Goal: Task Accomplishment & Management: Use online tool/utility

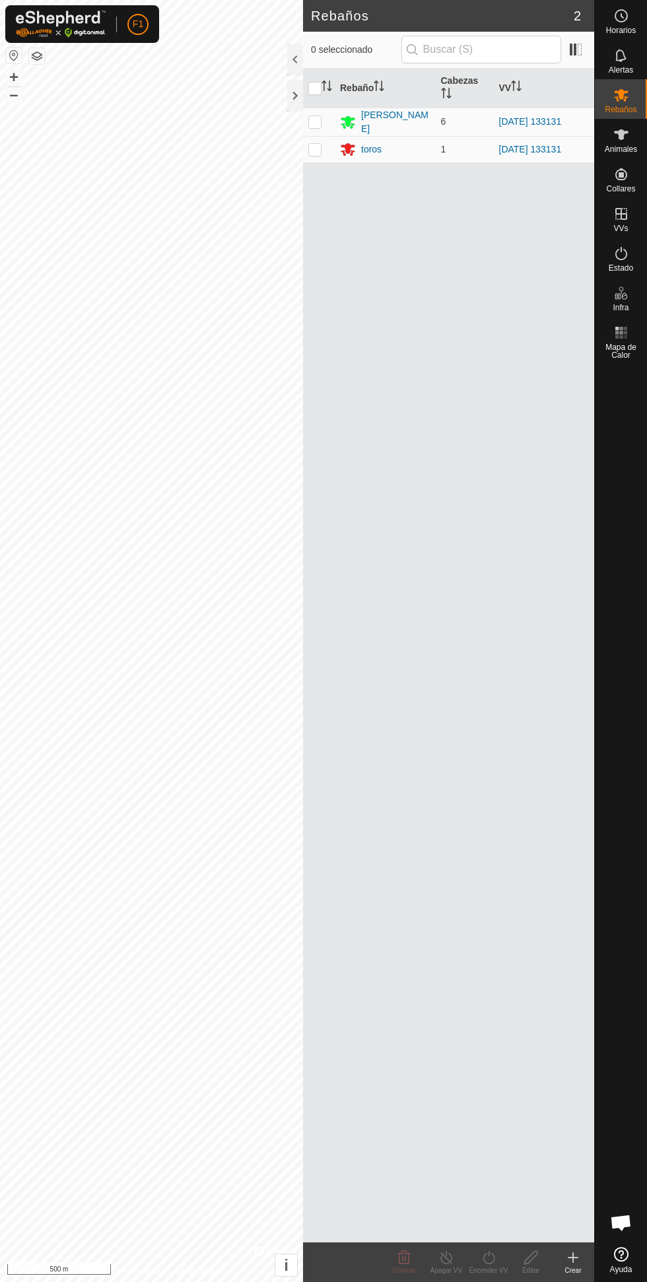
click at [318, 123] on p-checkbox at bounding box center [314, 121] width 13 height 11
checkbox input "true"
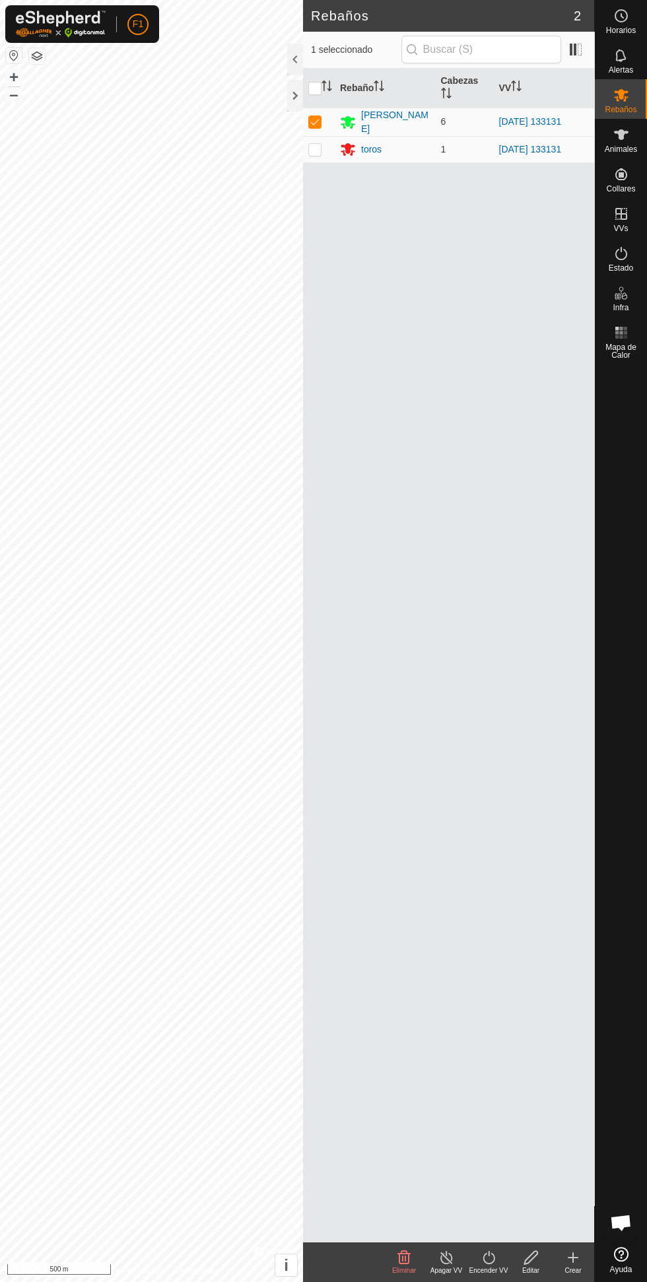
click at [315, 147] on p-checkbox at bounding box center [314, 149] width 13 height 11
checkbox input "true"
click at [446, 1257] on line at bounding box center [446, 1258] width 11 height 11
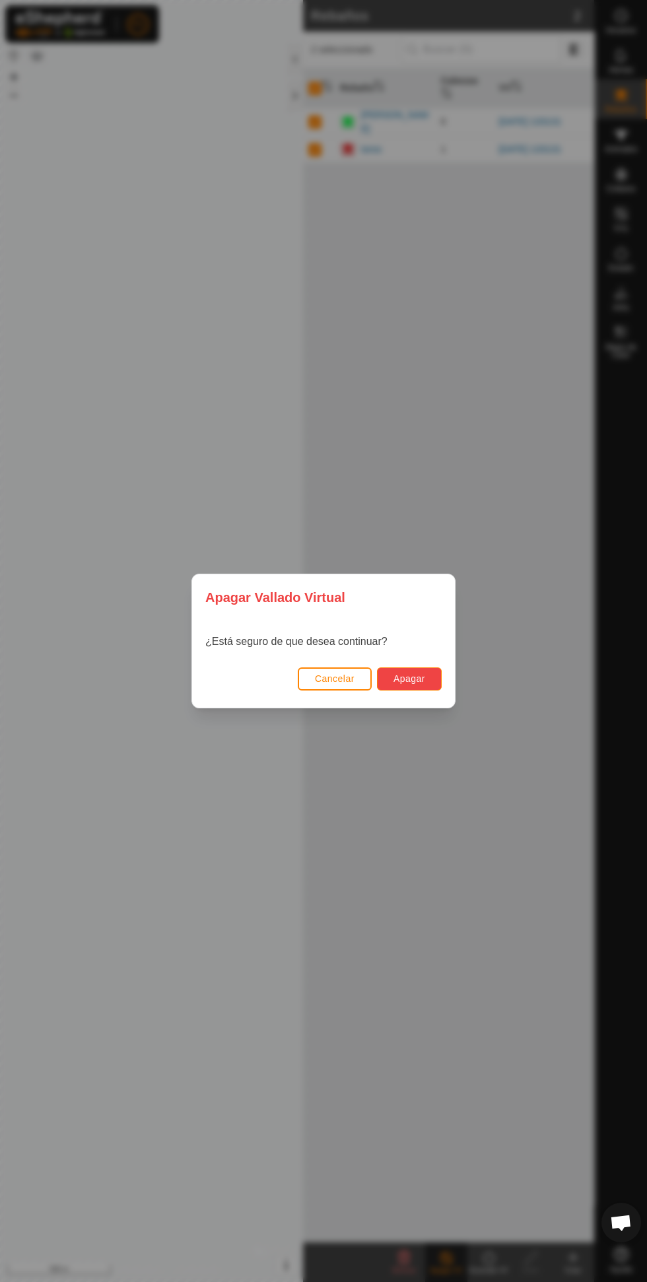
click at [435, 682] on button "Apagar" at bounding box center [409, 679] width 65 height 23
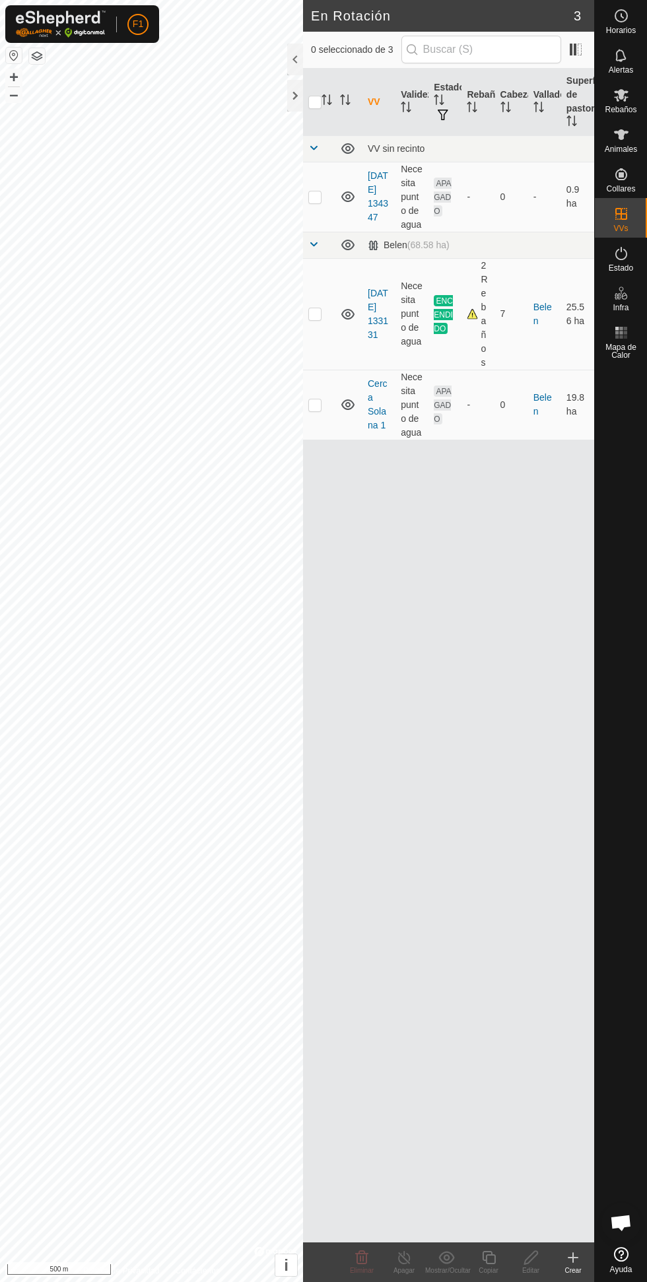
click at [315, 314] on p-checkbox at bounding box center [314, 313] width 13 height 11
checkbox input "true"
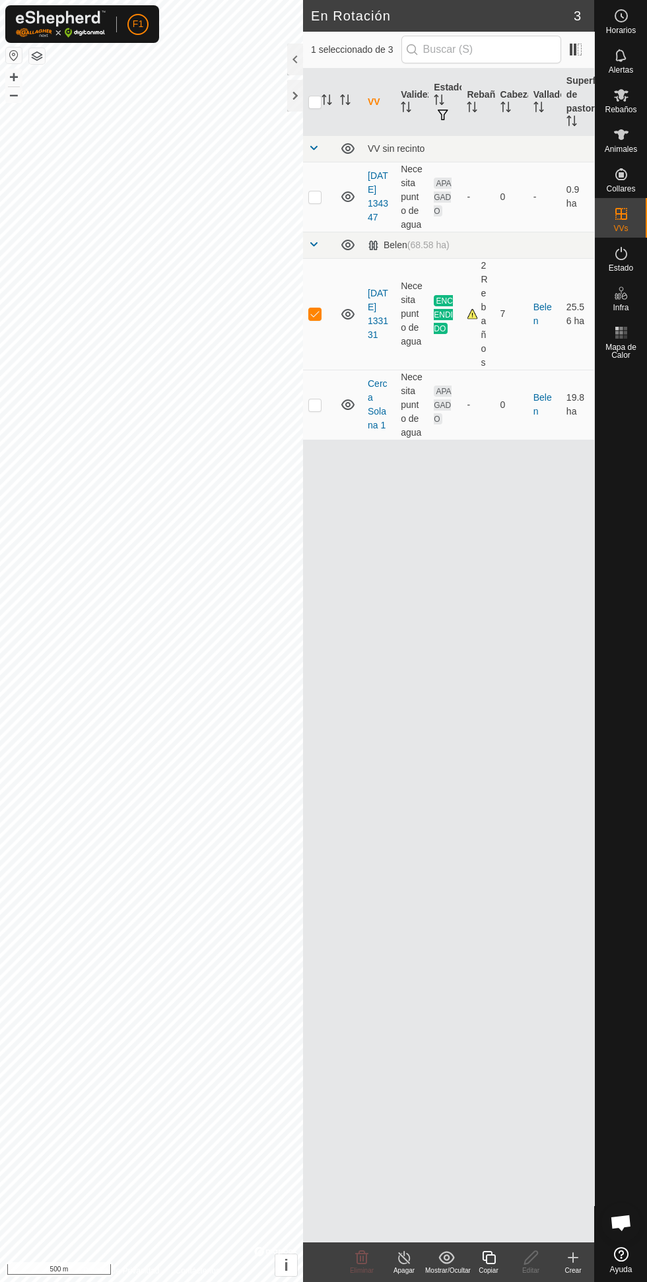
click at [403, 1255] on icon at bounding box center [404, 1257] width 12 height 13
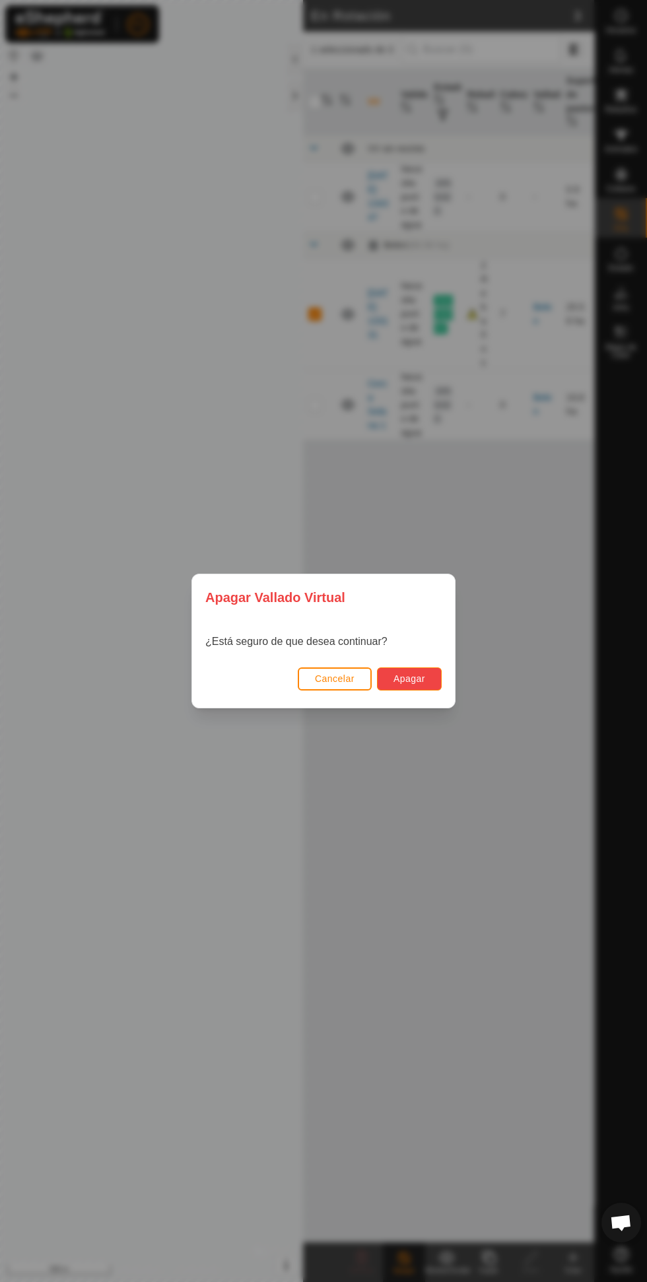
click at [425, 676] on span "Apagar" at bounding box center [410, 679] width 32 height 11
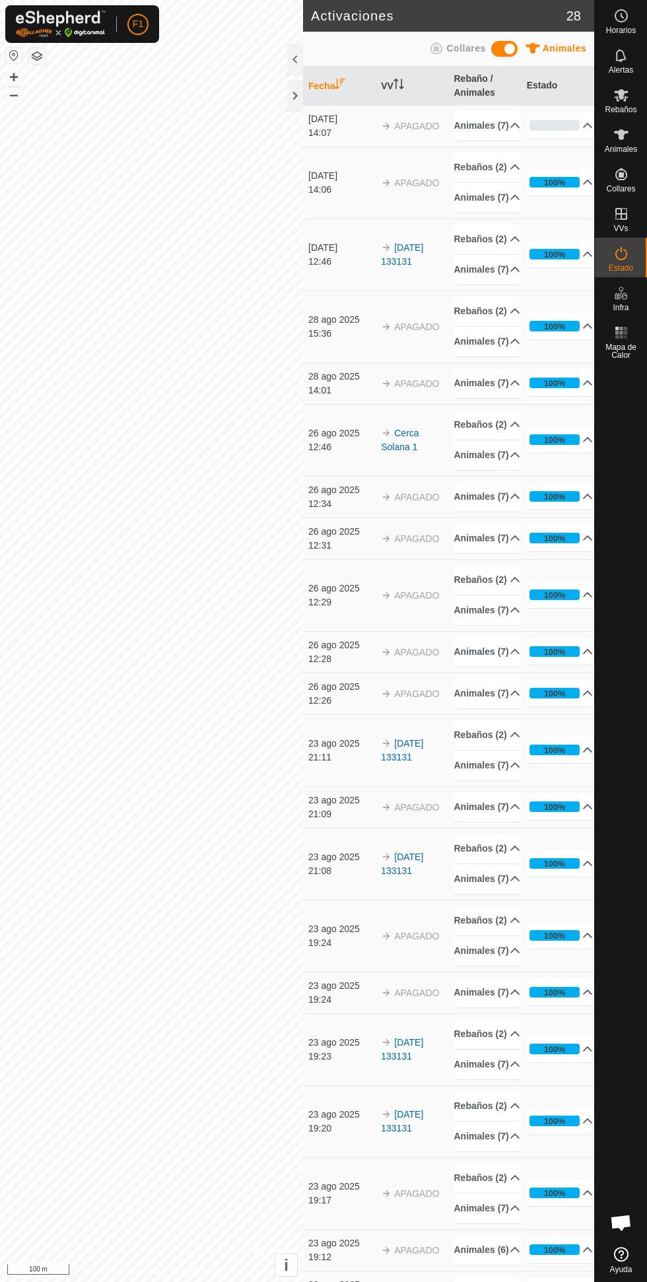
click at [625, 131] on icon at bounding box center [621, 134] width 15 height 11
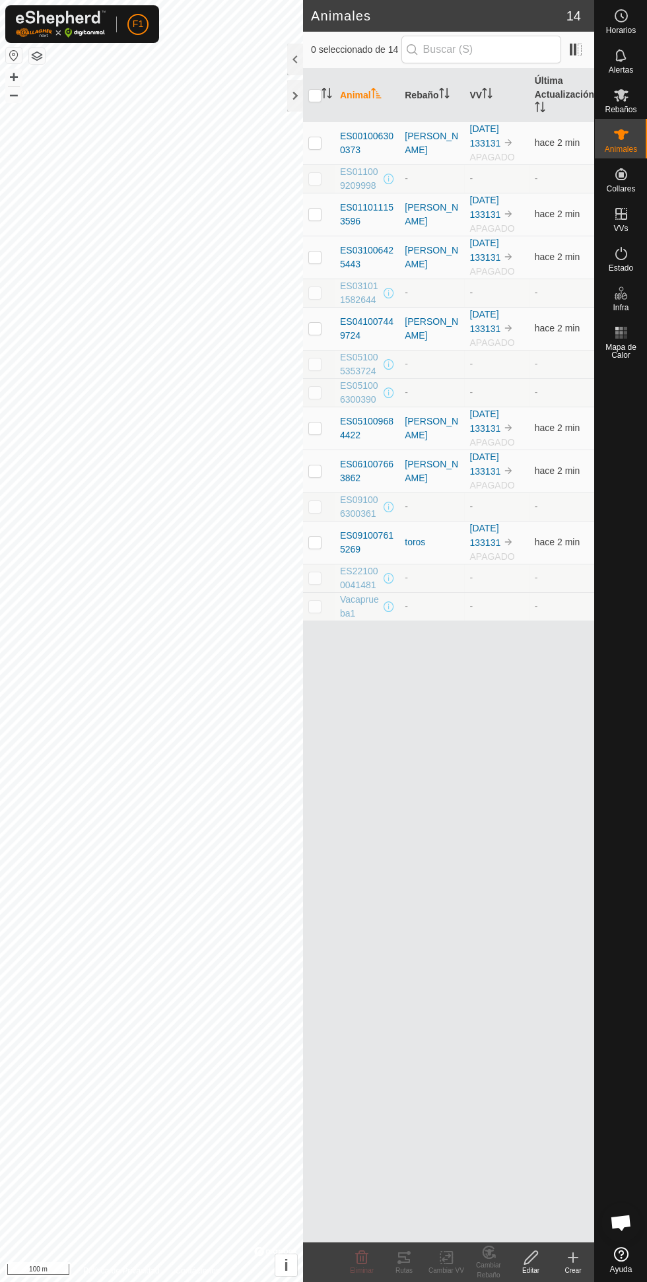
click at [622, 106] on span "Rebaños" at bounding box center [621, 110] width 32 height 8
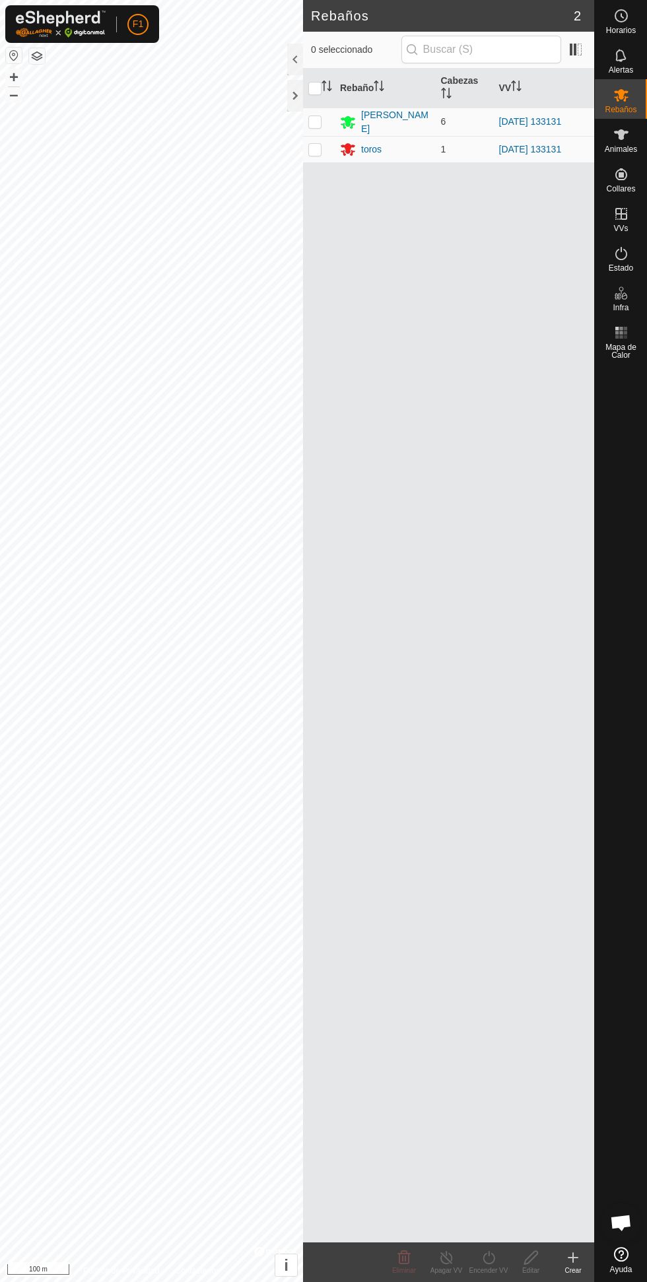
click at [347, 121] on icon at bounding box center [348, 122] width 15 height 13
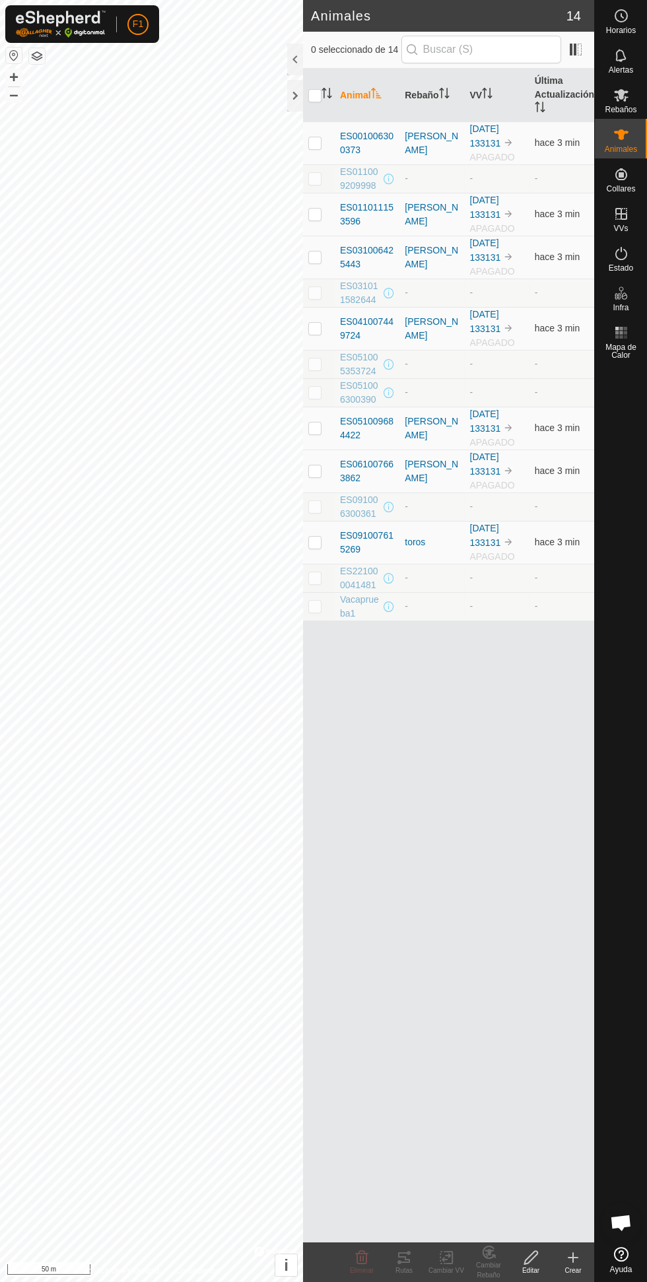
checkbox input "true"
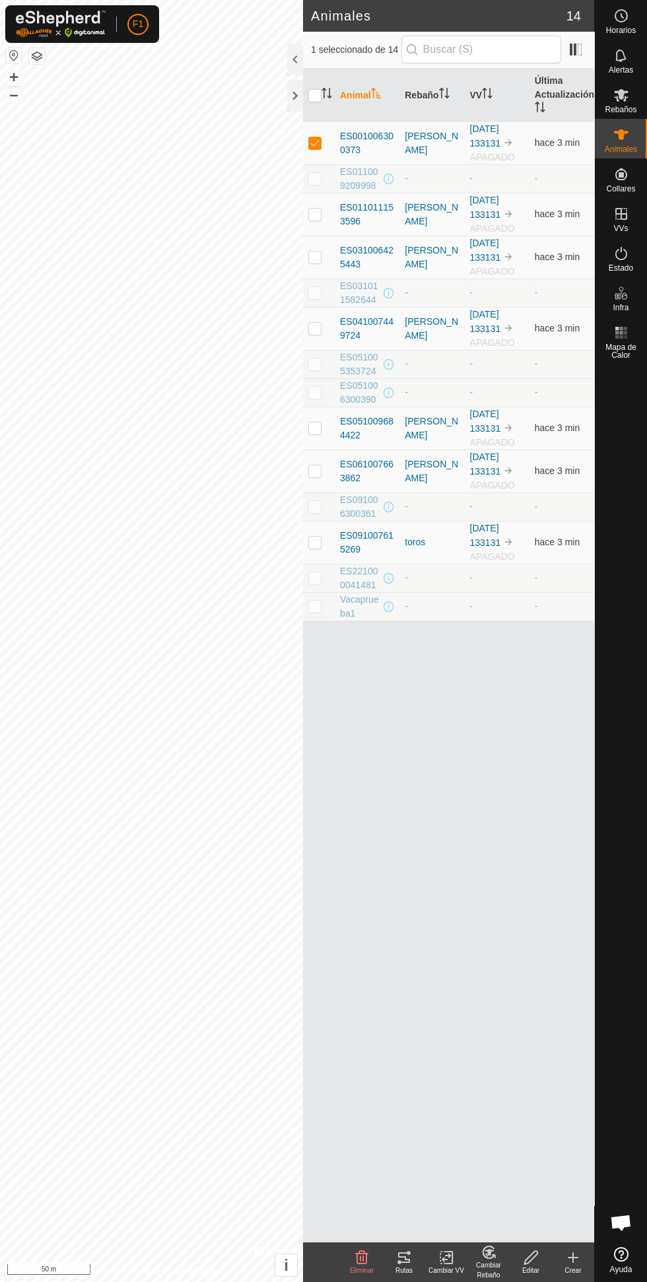
click at [623, 107] on span "Rebaños" at bounding box center [621, 110] width 32 height 8
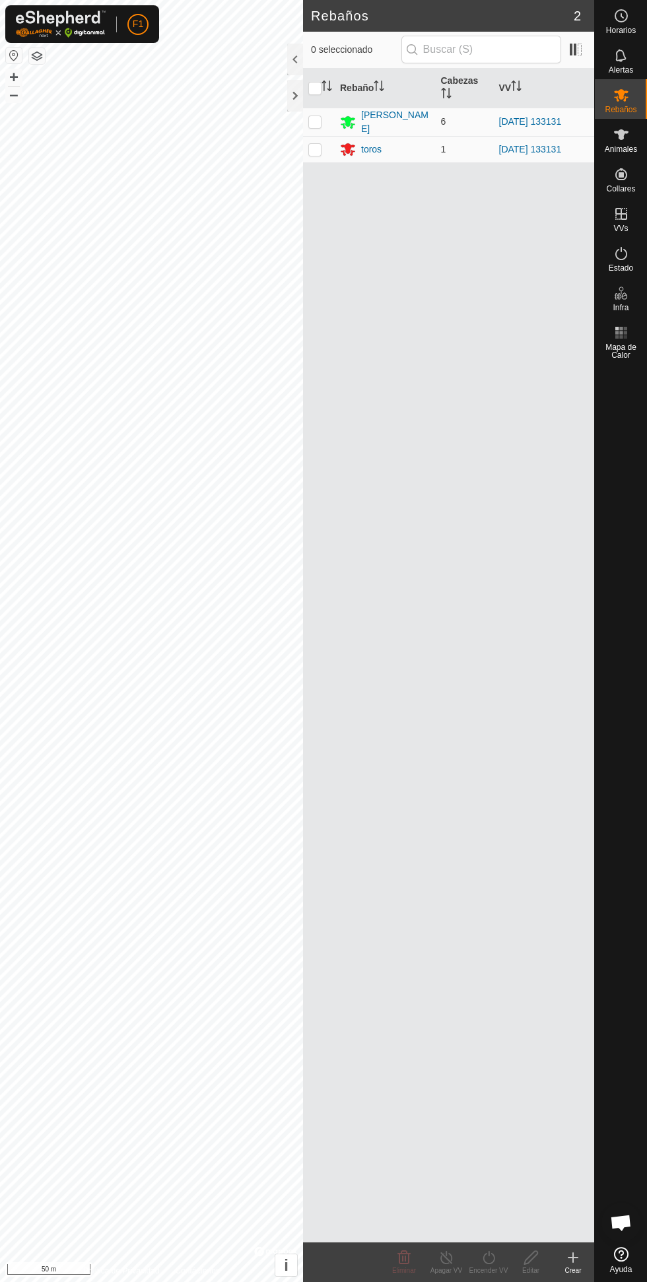
click at [382, 121] on div "[PERSON_NAME]" at bounding box center [395, 122] width 69 height 28
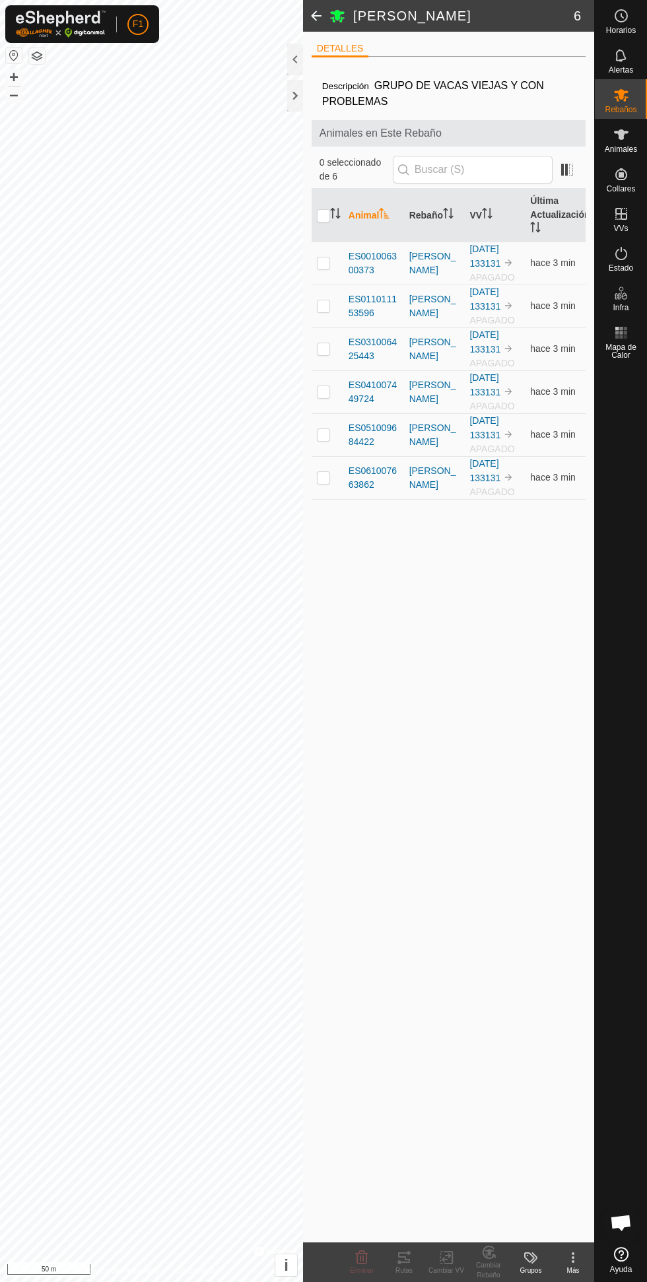
click at [308, 15] on span at bounding box center [316, 16] width 26 height 32
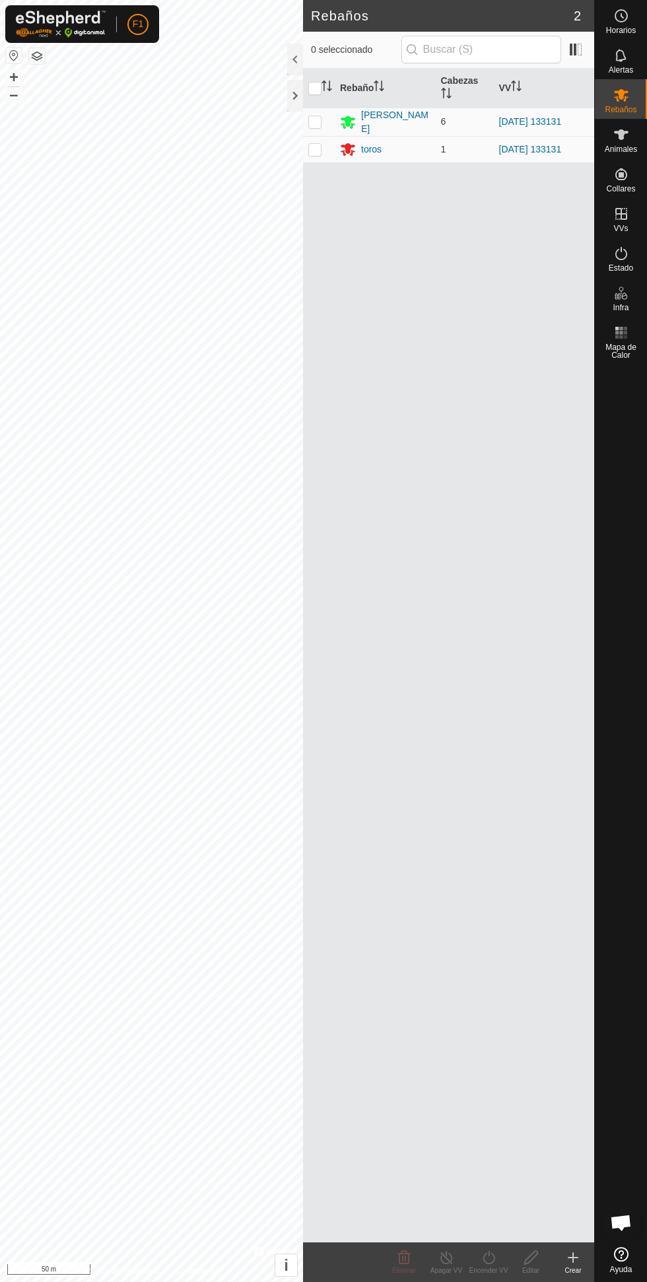
click at [315, 121] on p-checkbox at bounding box center [314, 121] width 13 height 11
checkbox input "true"
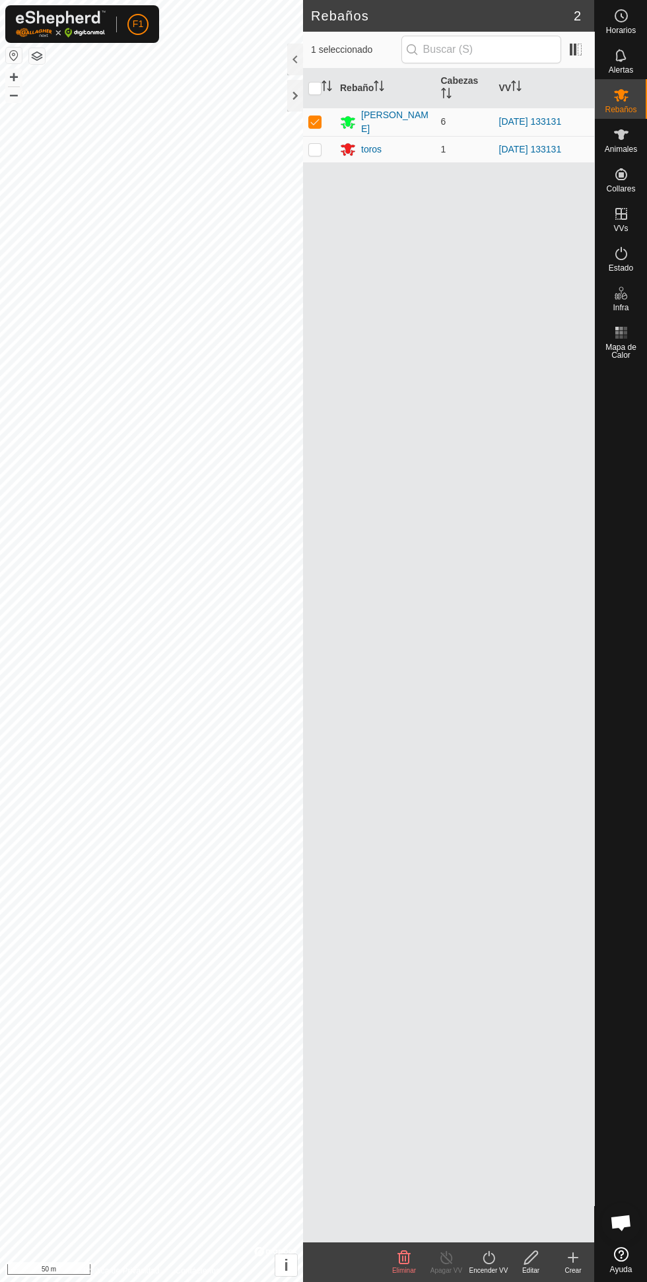
click at [318, 153] on td at bounding box center [319, 149] width 32 height 26
checkbox input "true"
click at [510, 1251] on edit-svg-icon at bounding box center [531, 1258] width 42 height 16
click at [489, 1257] on icon at bounding box center [489, 1258] width 17 height 16
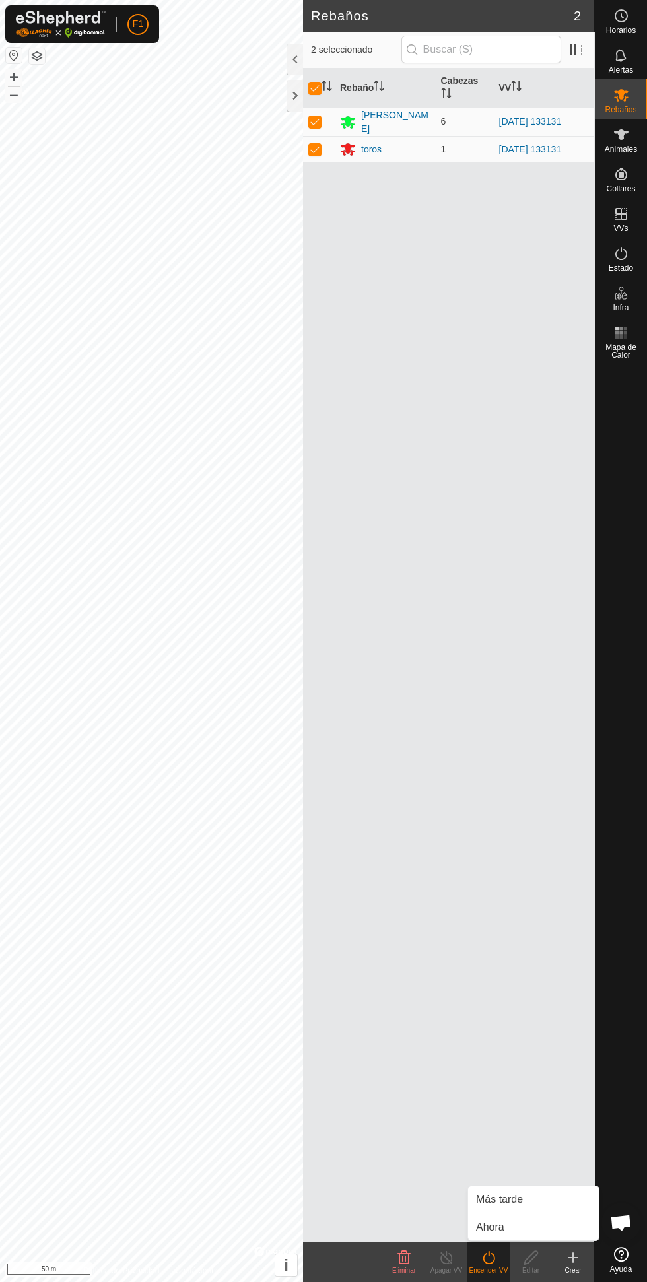
click at [530, 1216] on link "Ahora" at bounding box center [533, 1227] width 131 height 26
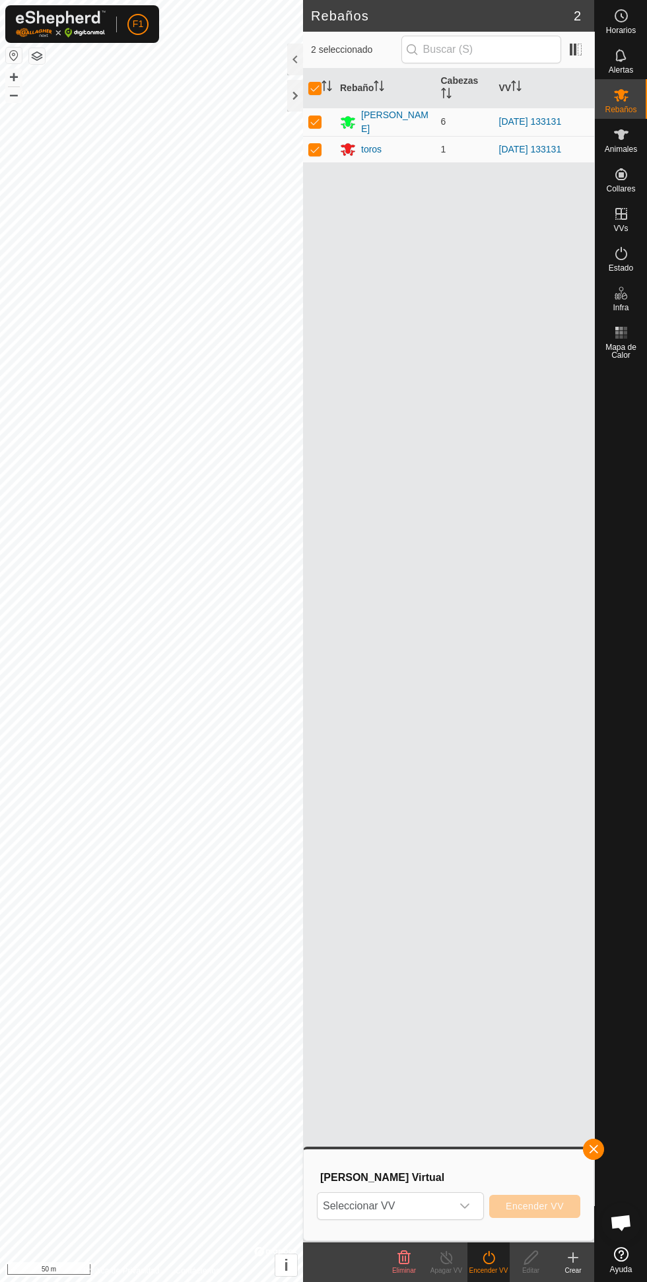
click at [434, 1207] on span "Seleccionar VV" at bounding box center [385, 1206] width 134 height 26
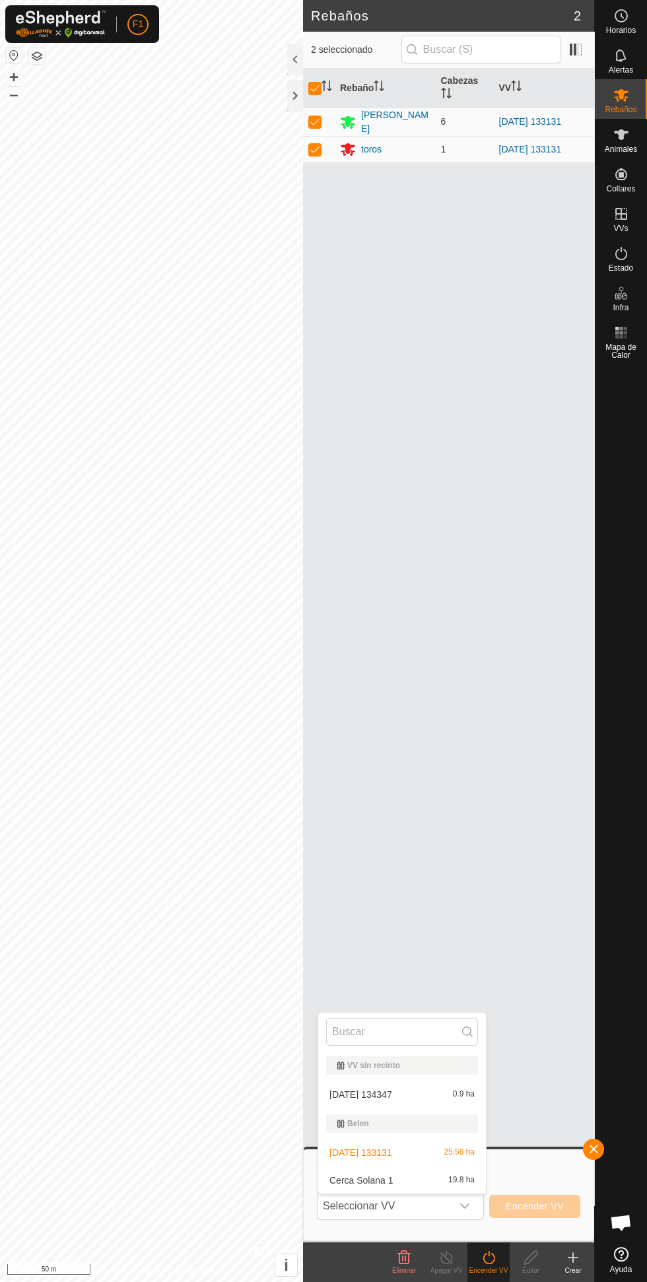
click at [415, 1181] on div "Cerca Solana 1 19.8 ha" at bounding box center [402, 1181] width 152 height 16
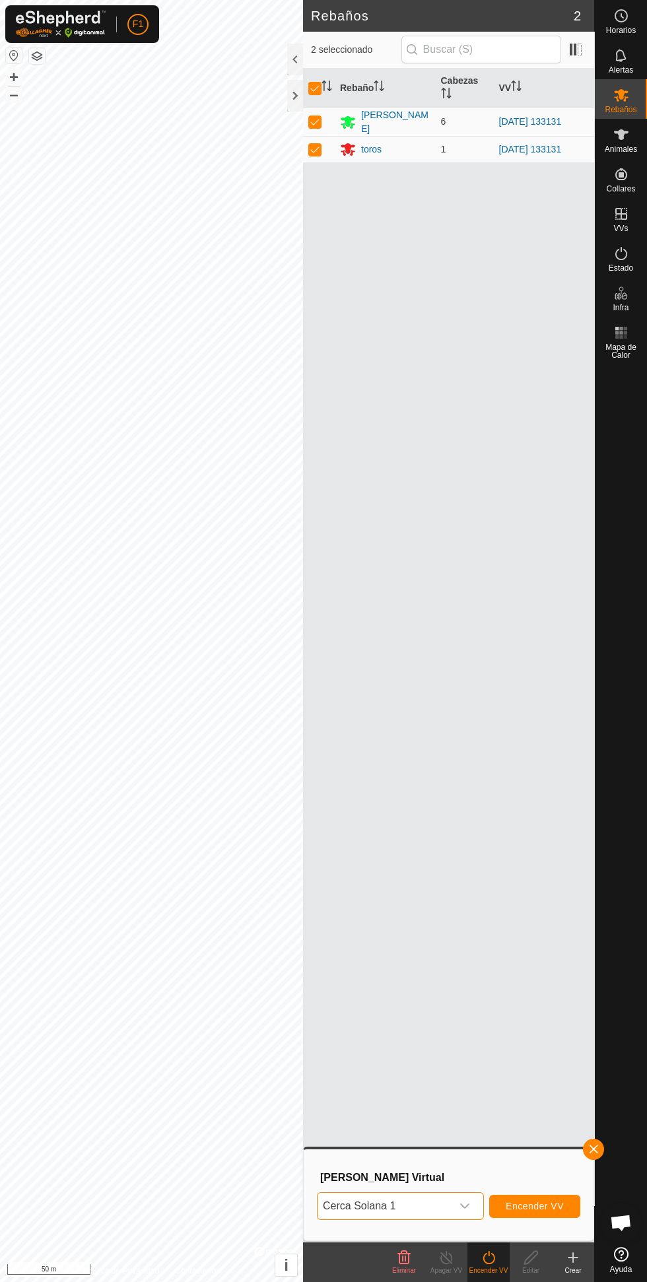
click at [435, 1206] on span "Cerca Solana 1" at bounding box center [385, 1206] width 134 height 26
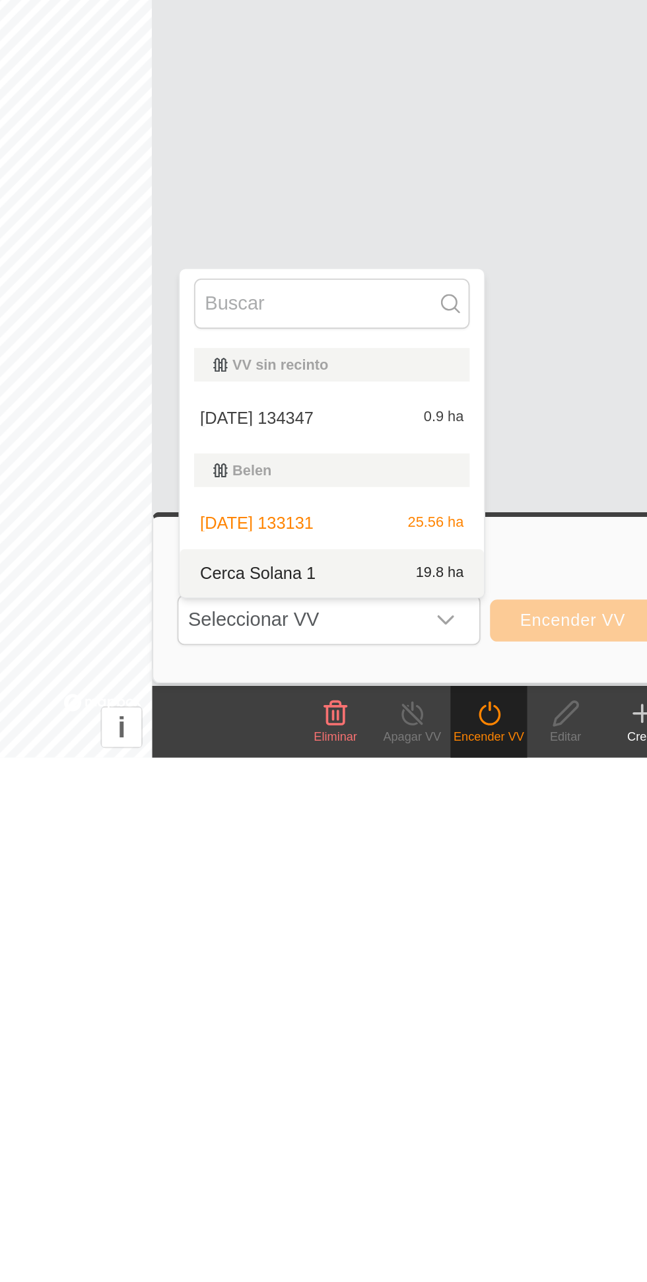
click at [424, 1157] on div "2025-08-22 133131 25.56 ha" at bounding box center [402, 1153] width 152 height 16
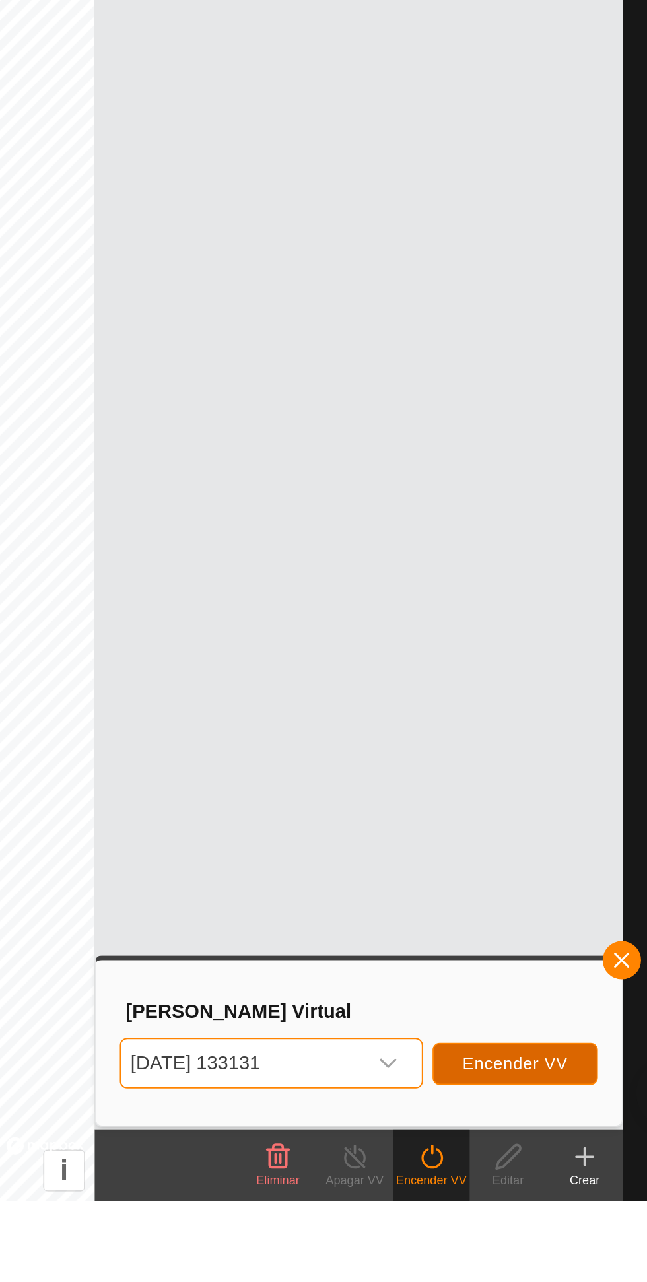
click at [535, 1206] on span "Encender VV" at bounding box center [535, 1206] width 58 height 11
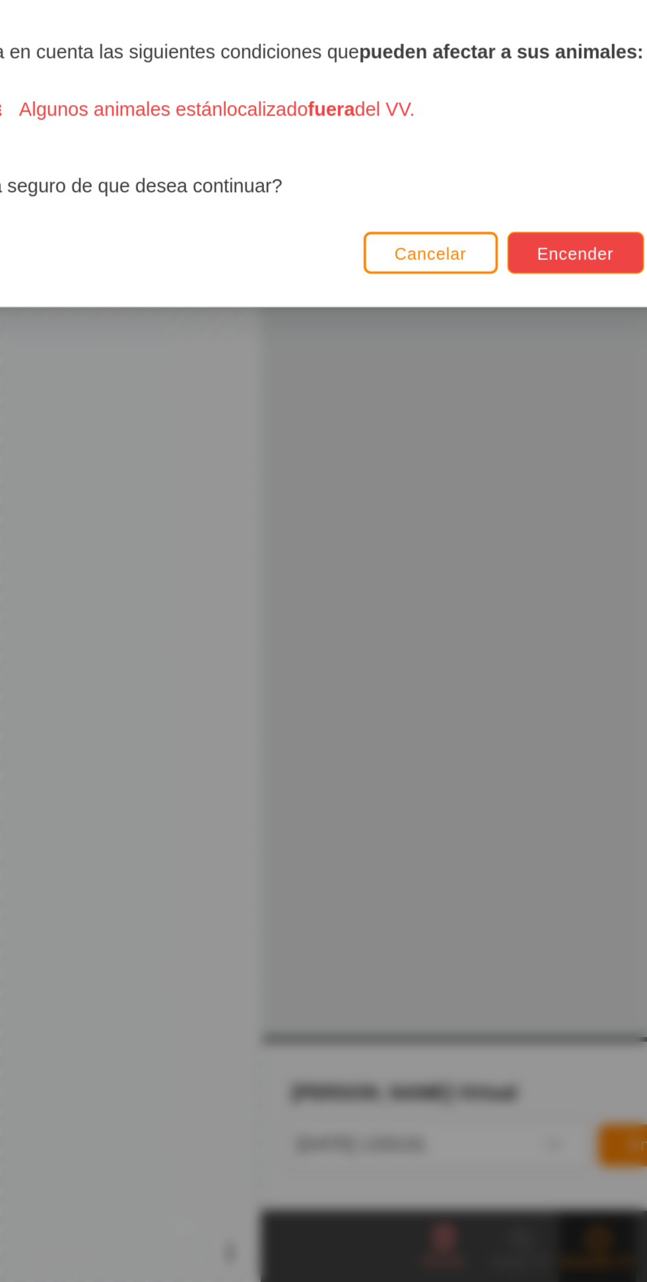
click at [473, 719] on span "Encender" at bounding box center [477, 715] width 42 height 11
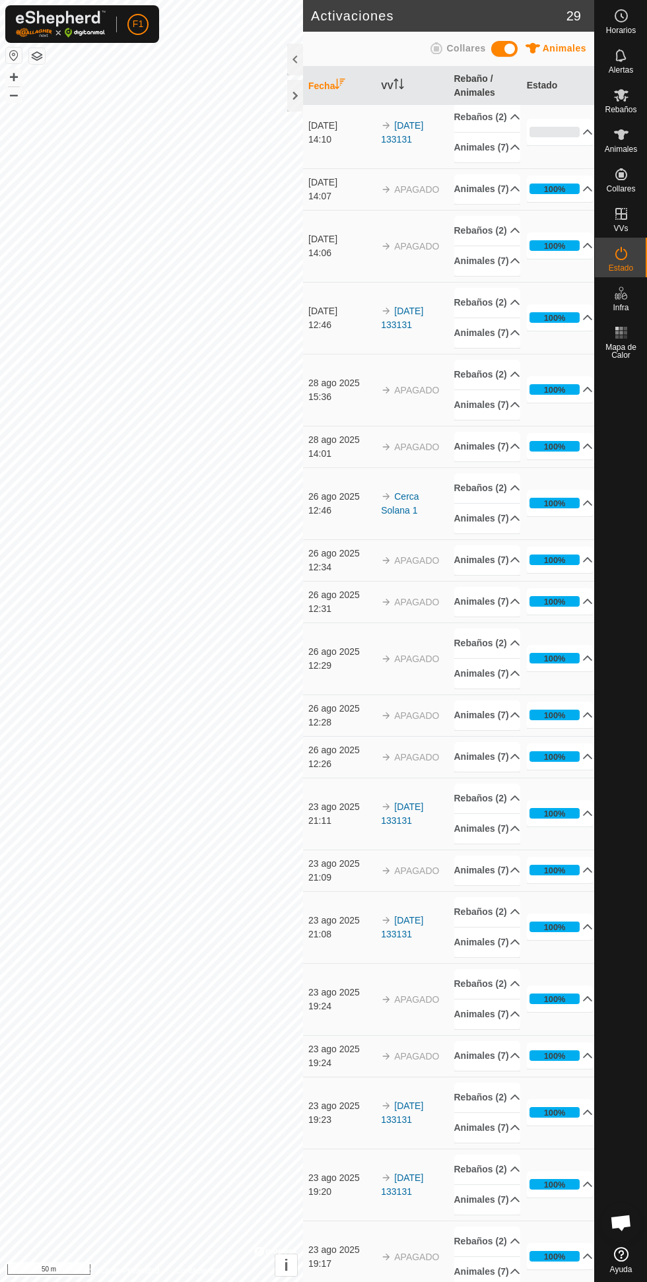
click at [615, 264] on span "Estado" at bounding box center [621, 268] width 24 height 8
